Goal: Task Accomplishment & Management: Complete application form

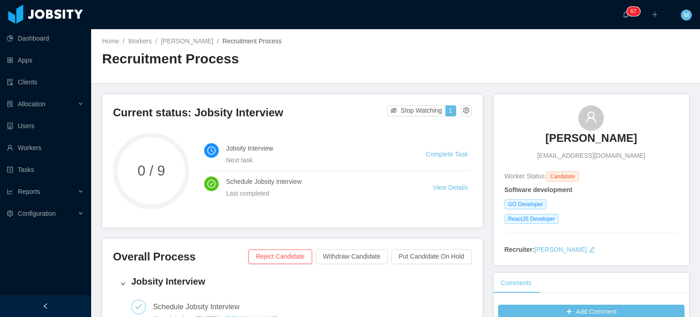
click at [424, 207] on div "Jobsity Interview Next task Complete Task Schedule Jobsity Interview Last compl…" at bounding box center [338, 171] width 268 height 77
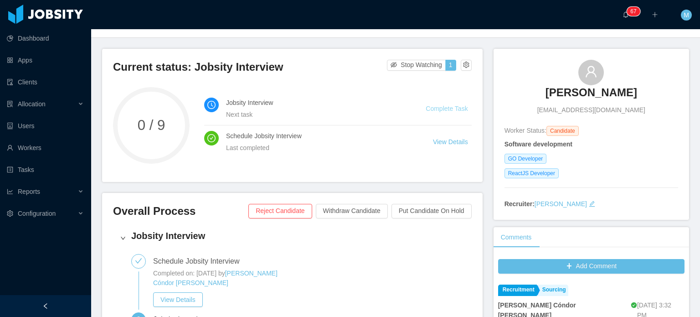
click at [452, 112] on link "Complete Task" at bounding box center [447, 108] width 42 height 7
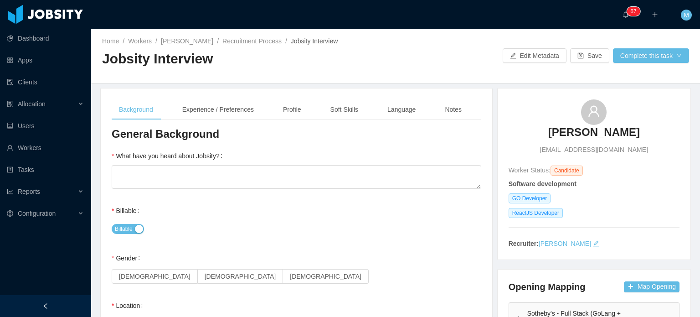
click at [366, 269] on div "[DEMOGRAPHIC_DATA] [DEMOGRAPHIC_DATA] [DEMOGRAPHIC_DATA]" at bounding box center [297, 276] width 370 height 18
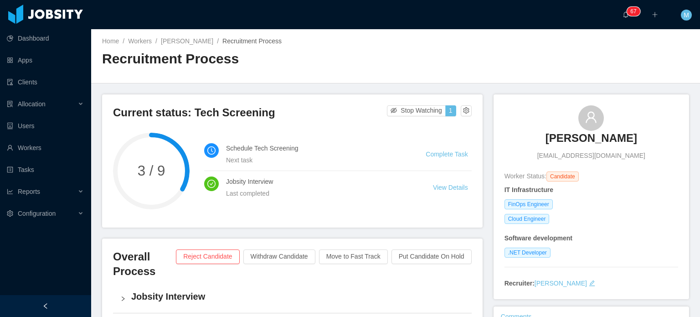
drag, startPoint x: 531, startPoint y: 140, endPoint x: 678, endPoint y: 136, distance: 147.3
click at [678, 136] on div "Rodrigo Castro zavalik@gmail.com Worker Status: Candidate IT Infrastructure Fin…" at bounding box center [592, 196] width 196 height 205
click at [636, 167] on div "Rodrigo Castro zavalik@gmail.com Worker Status: Candidate IT Infrastructure Fin…" at bounding box center [592, 196] width 174 height 183
drag, startPoint x: 580, startPoint y: 160, endPoint x: 549, endPoint y: 160, distance: 30.6
click at [549, 160] on div "Rodrigo Castro zavalik@gmail.com Worker Status: Candidate IT Infrastructure Fin…" at bounding box center [592, 196] width 174 height 183
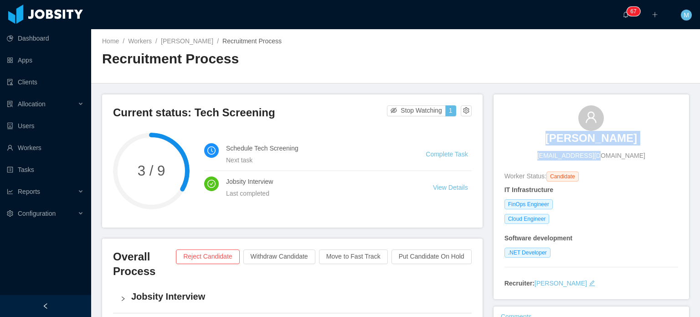
click at [549, 159] on div "Rodrigo Castro zavalik@gmail.com" at bounding box center [592, 132] width 174 height 55
drag, startPoint x: 556, startPoint y: 158, endPoint x: 617, endPoint y: 155, distance: 60.7
click at [617, 155] on div "Rodrigo Castro zavalik@gmail.com" at bounding box center [592, 132] width 174 height 55
click at [616, 155] on div "Rodrigo Castro zavalik@gmail.com" at bounding box center [592, 132] width 174 height 55
drag, startPoint x: 613, startPoint y: 155, endPoint x: 565, endPoint y: 159, distance: 48.0
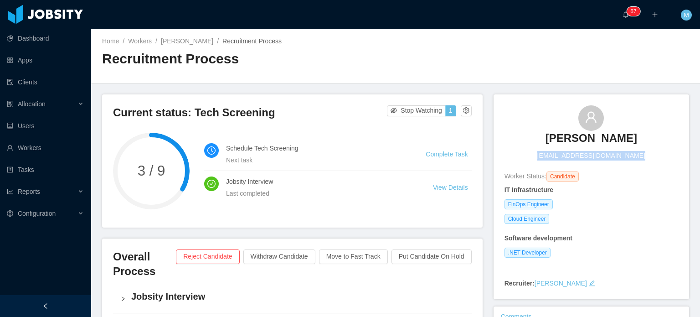
click at [565, 159] on div "Rodrigo Castro zavalik@gmail.com" at bounding box center [592, 132] width 174 height 55
copy span "zavalik@gmail.com"
click at [371, 119] on h3 "Current status: Tech Screening" at bounding box center [250, 112] width 274 height 15
